Goal: Information Seeking & Learning: Learn about a topic

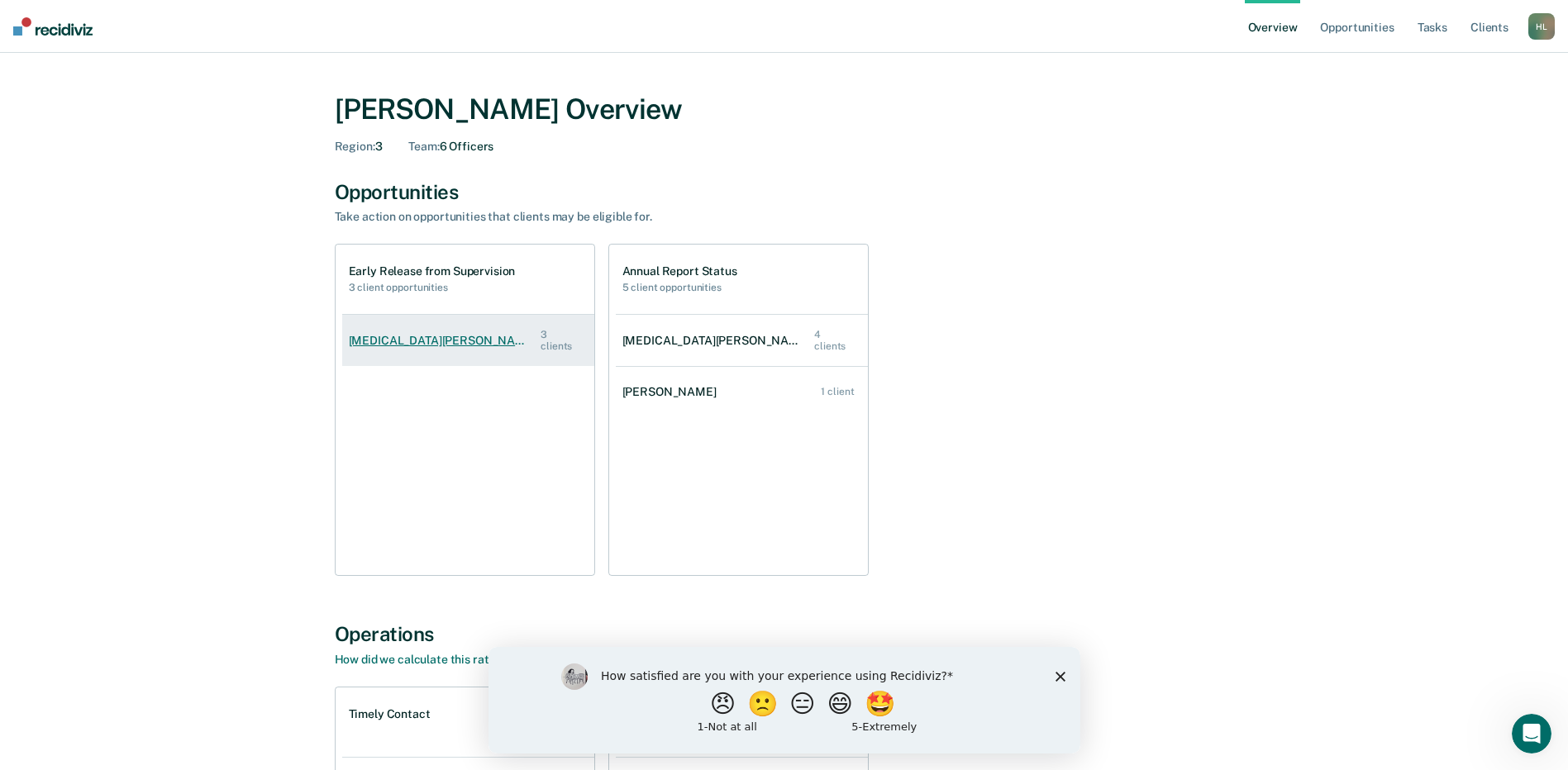
click at [395, 336] on div "[MEDICAL_DATA][PERSON_NAME]" at bounding box center [444, 341] width 193 height 14
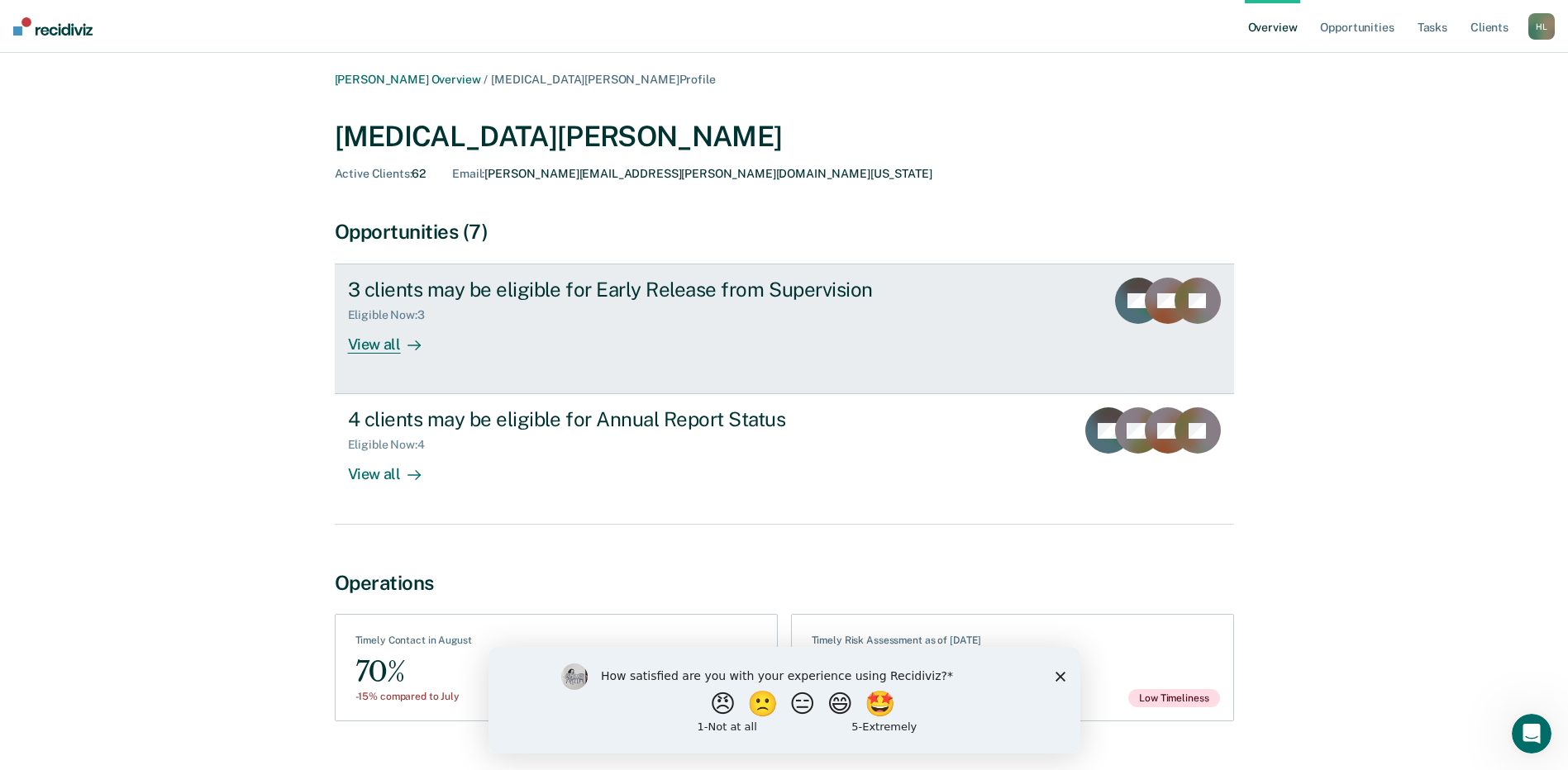
click at [391, 345] on div "View all" at bounding box center [393, 338] width 92 height 32
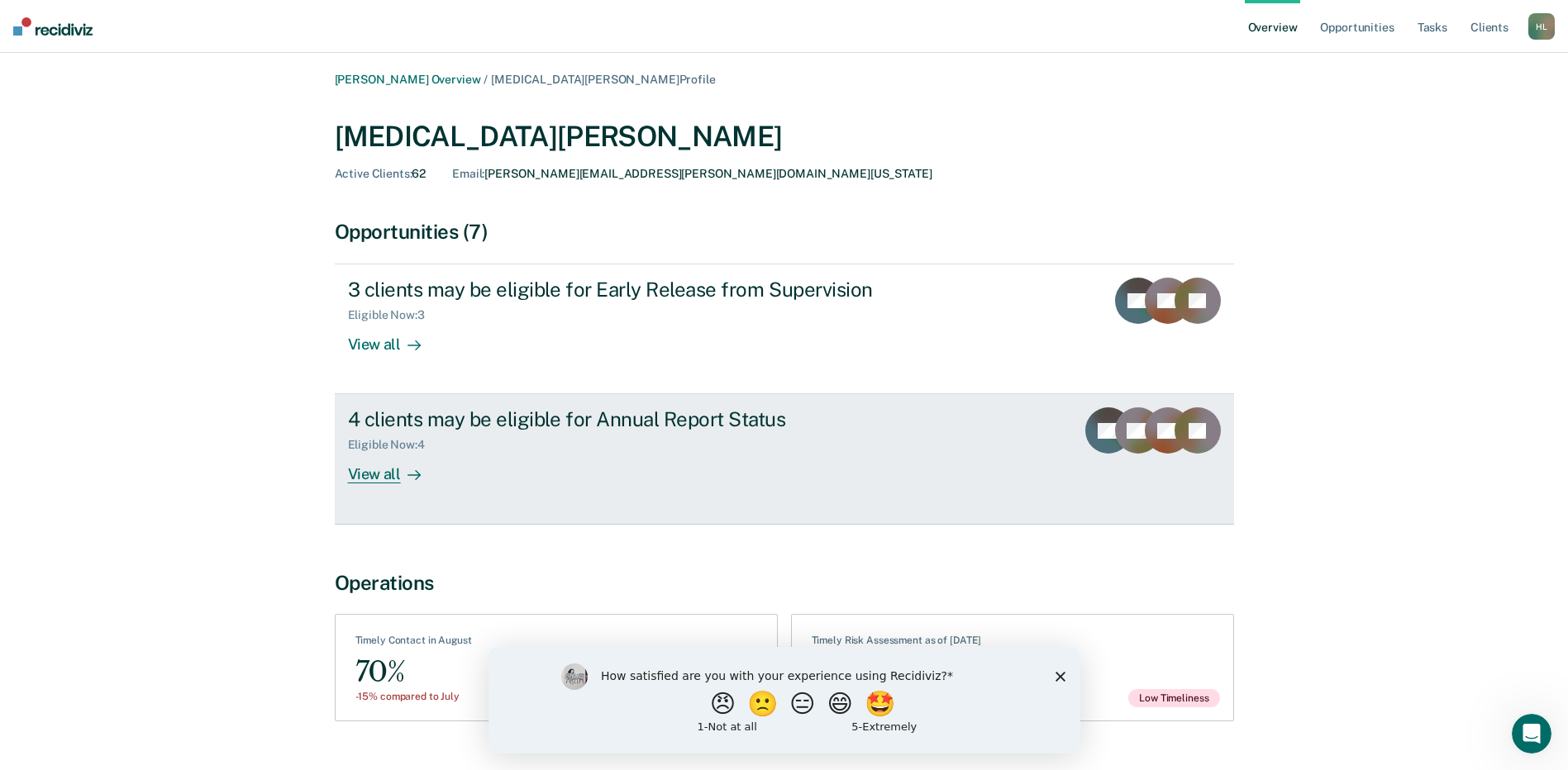
click at [390, 463] on div "View all" at bounding box center [393, 468] width 92 height 32
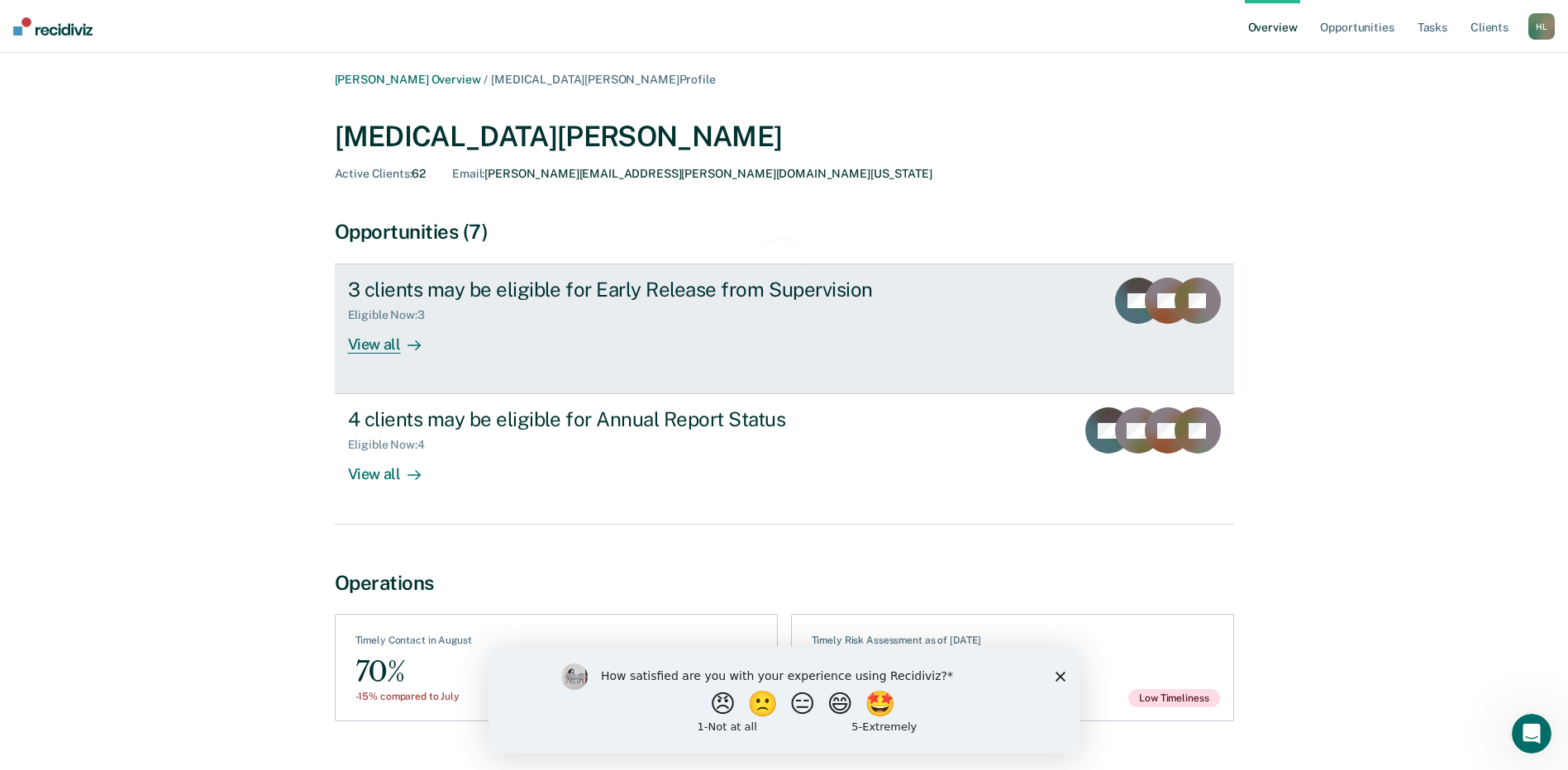
drag, startPoint x: 695, startPoint y: 297, endPoint x: 687, endPoint y: 295, distance: 8.2
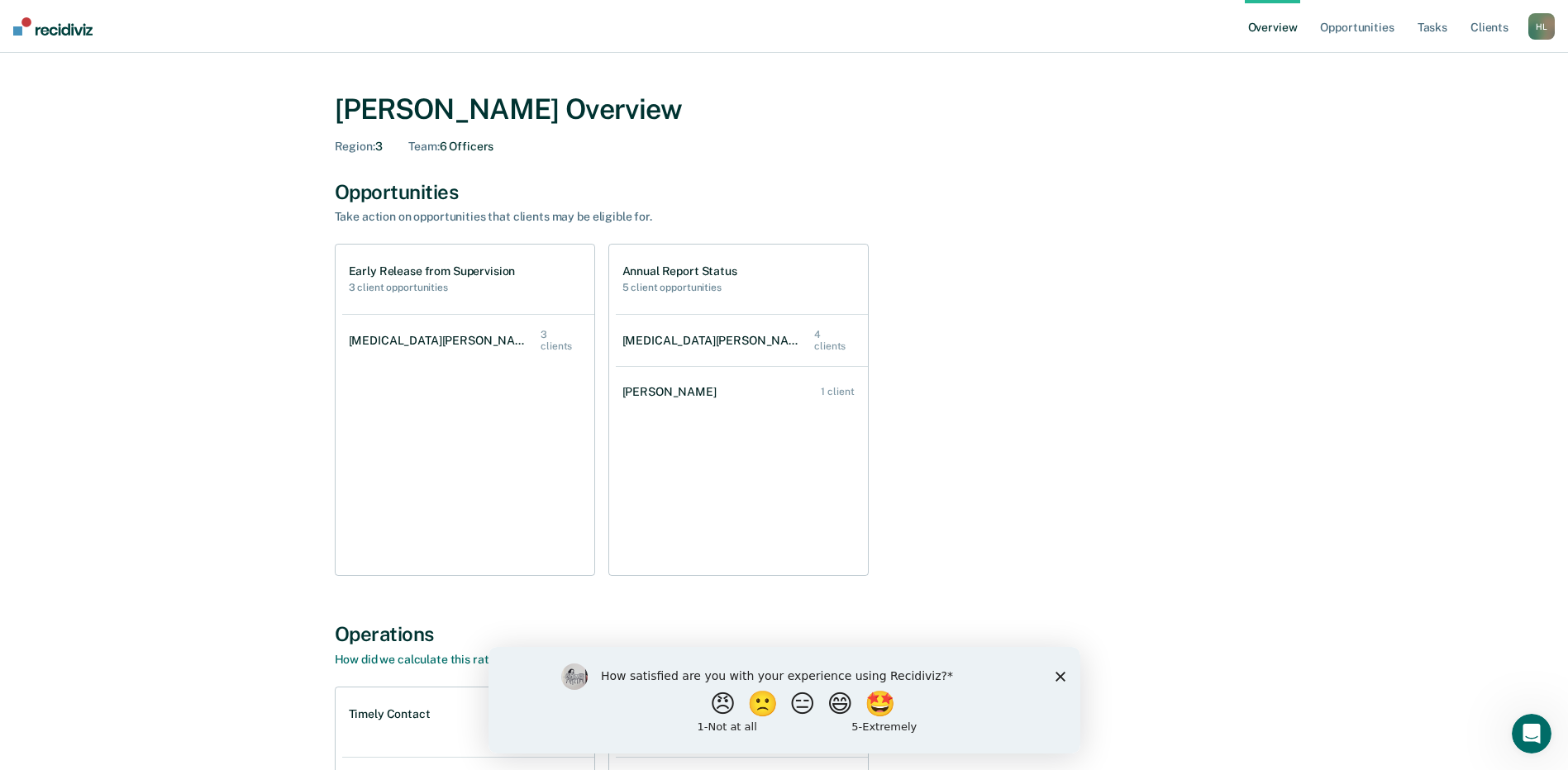
click at [1059, 676] on polygon "Close survey" at bounding box center [1060, 676] width 9 height 9
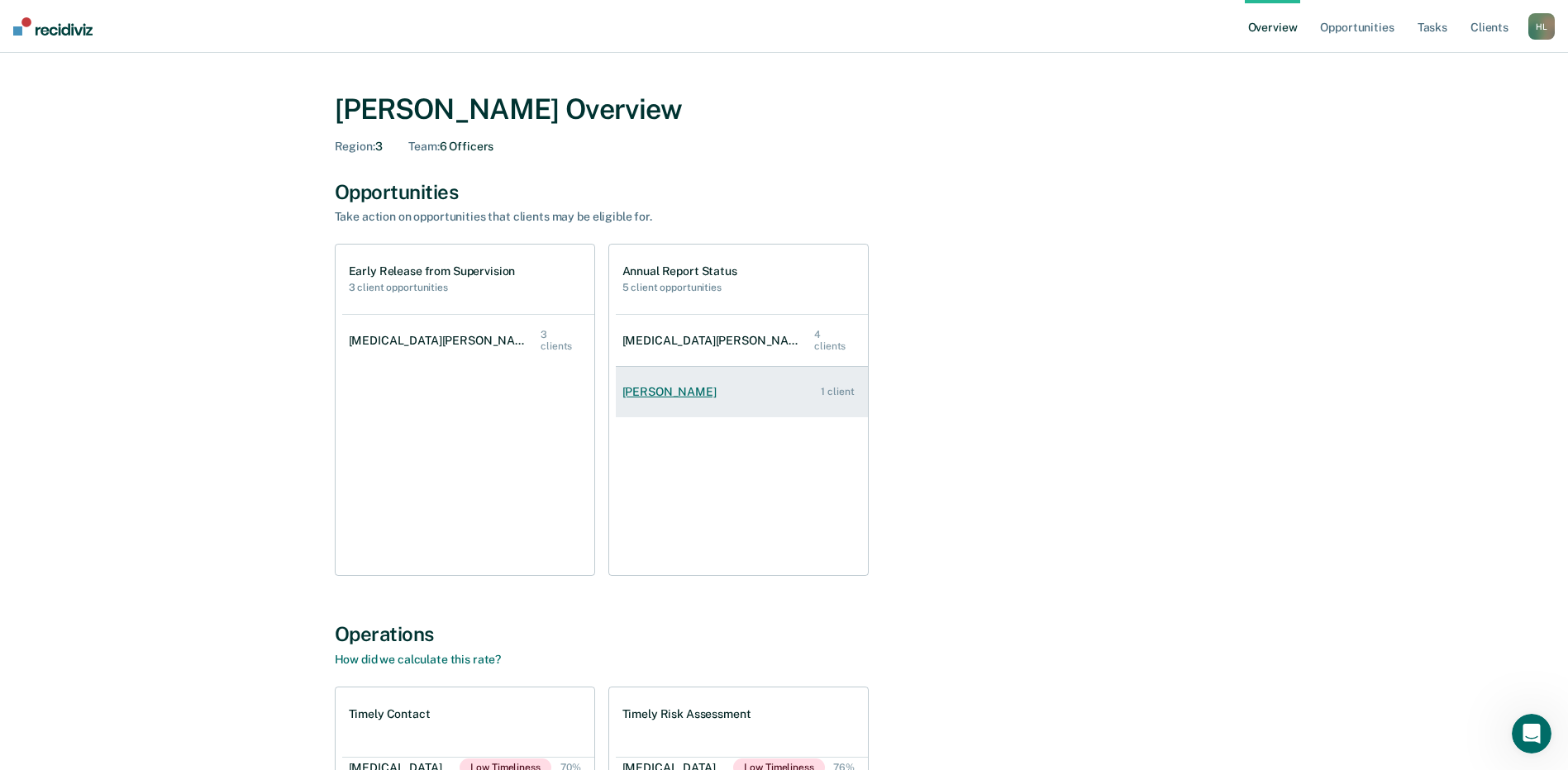
click at [647, 385] on div "[PERSON_NAME]" at bounding box center [672, 392] width 101 height 14
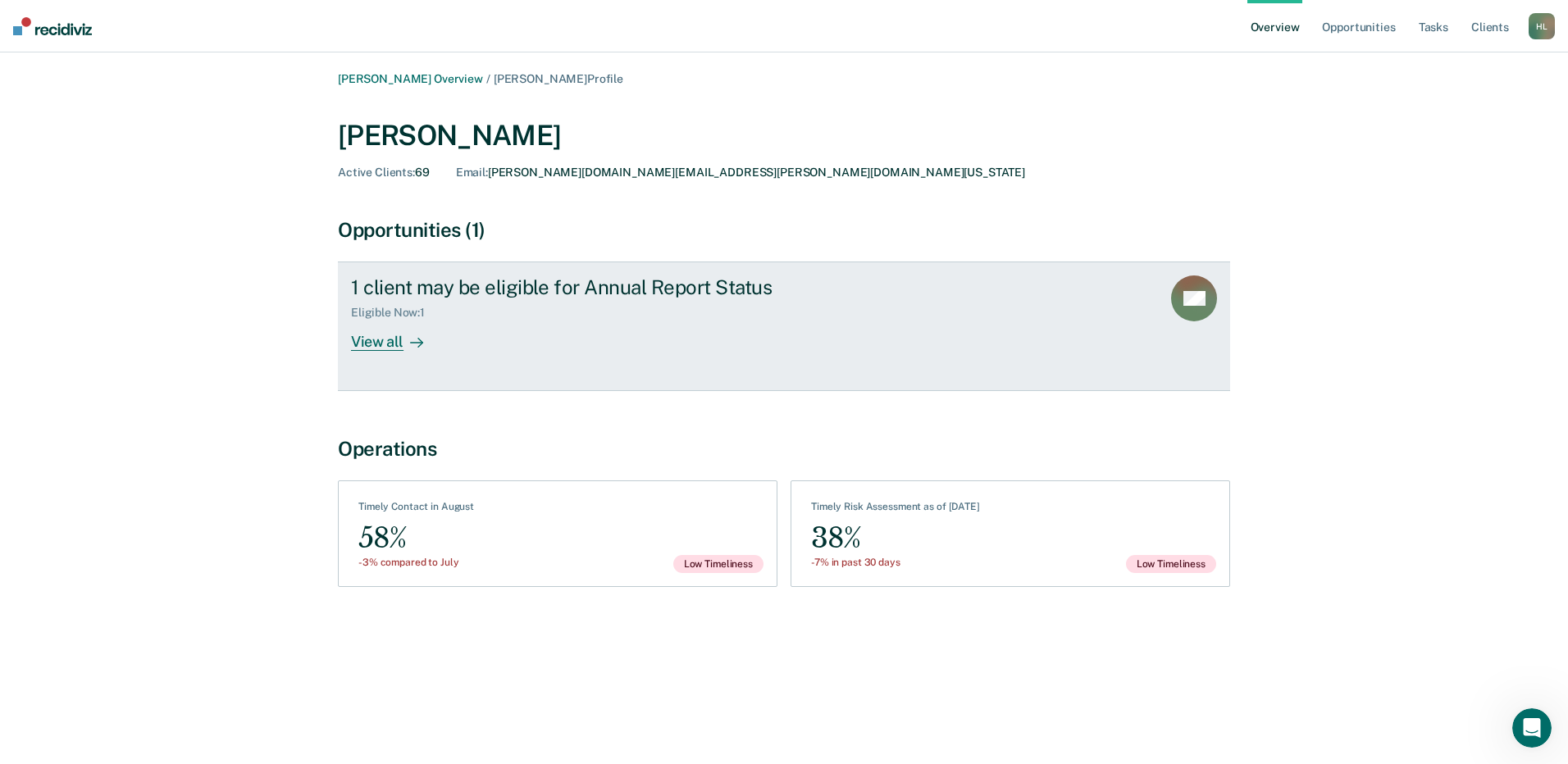
click at [383, 343] on div "View all" at bounding box center [397, 335] width 91 height 32
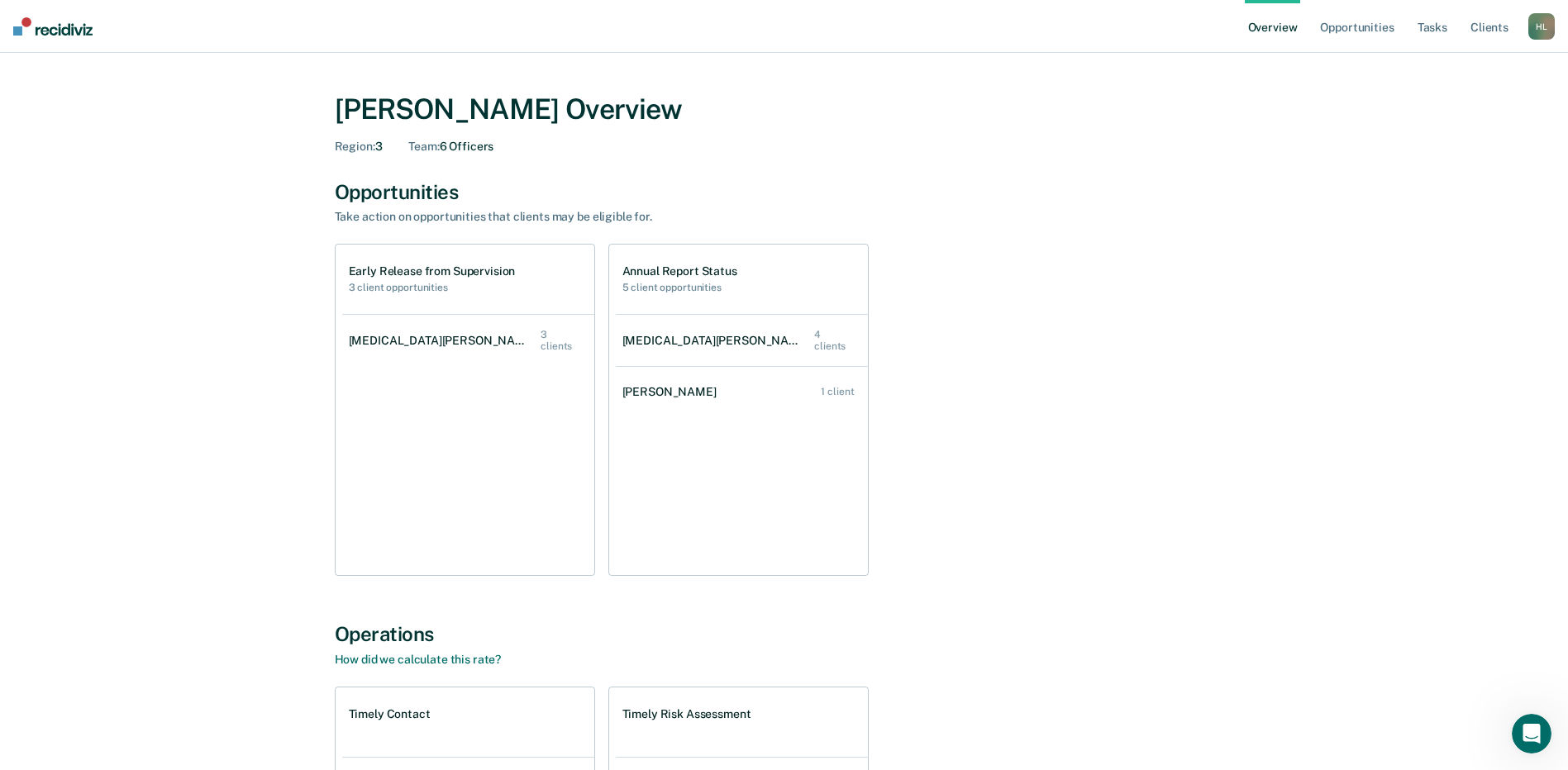
click at [1303, 32] on ul "Overview Opportunities Tasks Client s" at bounding box center [1387, 27] width 284 height 53
click at [1289, 24] on link "Overview" at bounding box center [1273, 27] width 56 height 53
click at [1543, 21] on div "H L" at bounding box center [1541, 27] width 27 height 27
click at [1424, 61] on link "Profile" at bounding box center [1475, 66] width 133 height 14
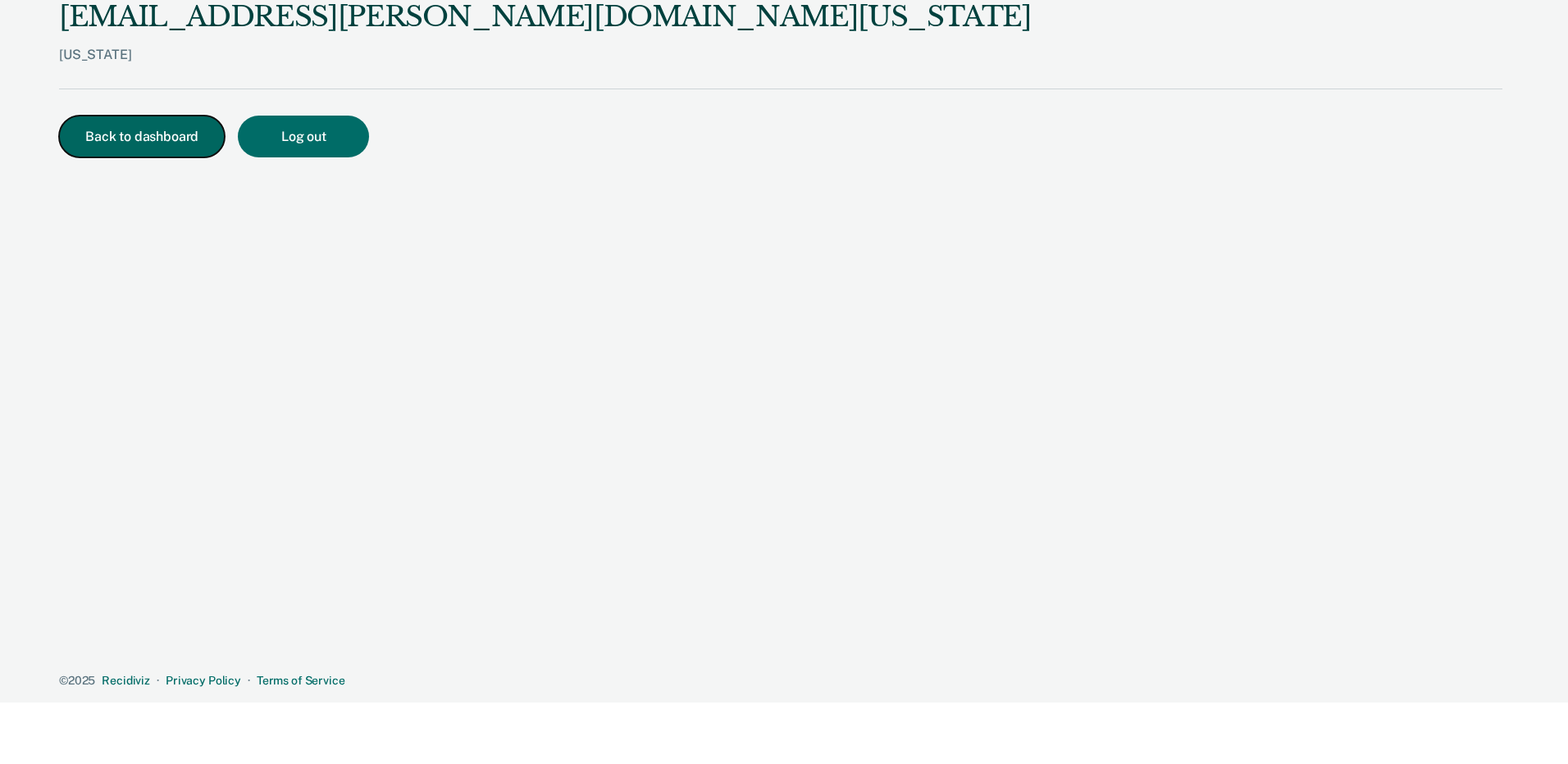
click at [188, 146] on button "Back to dashboard" at bounding box center [142, 137] width 166 height 41
